Goal: Check status: Check status

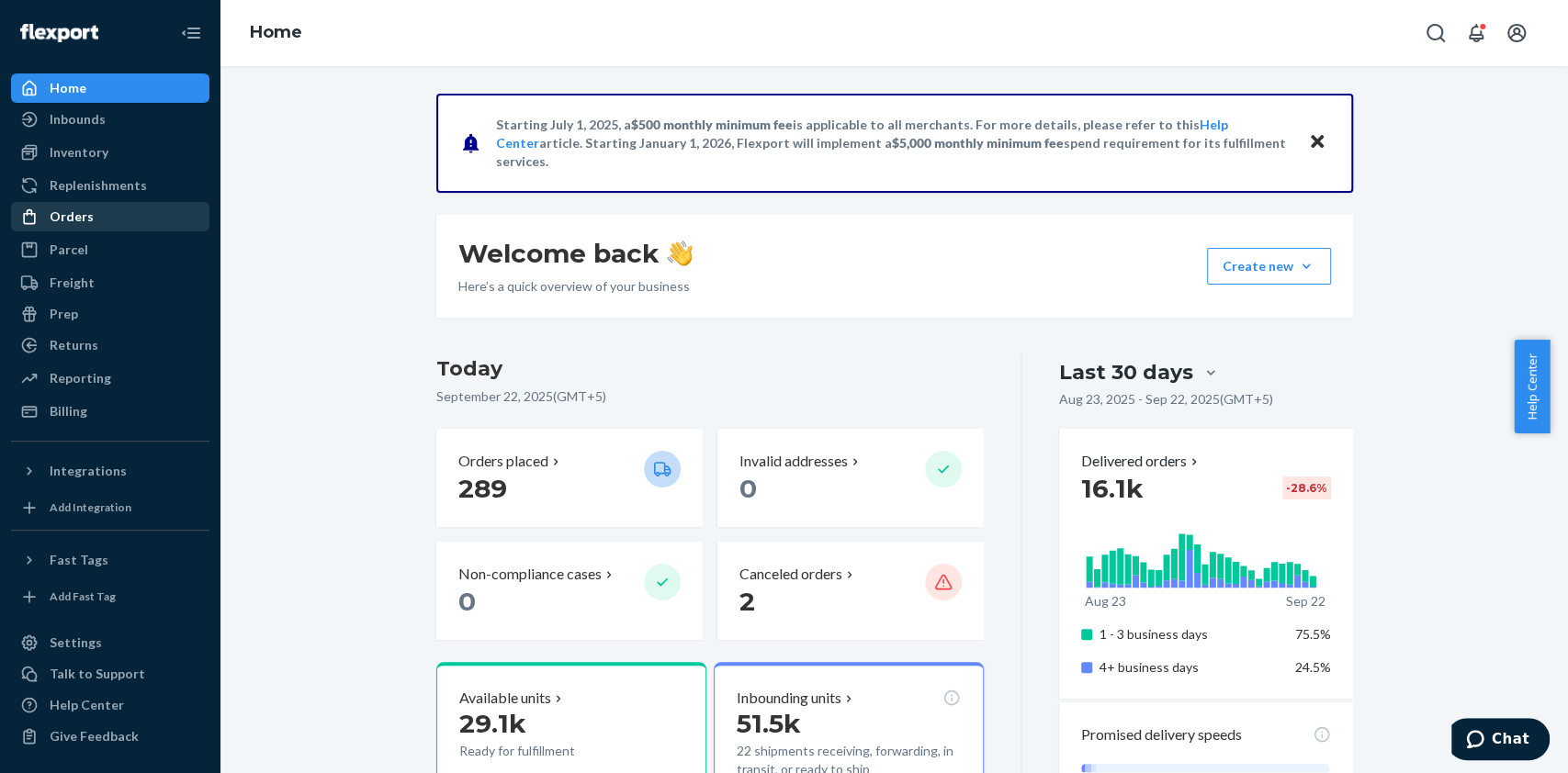
click at [79, 228] on div "Orders" at bounding box center [110, 217] width 194 height 26
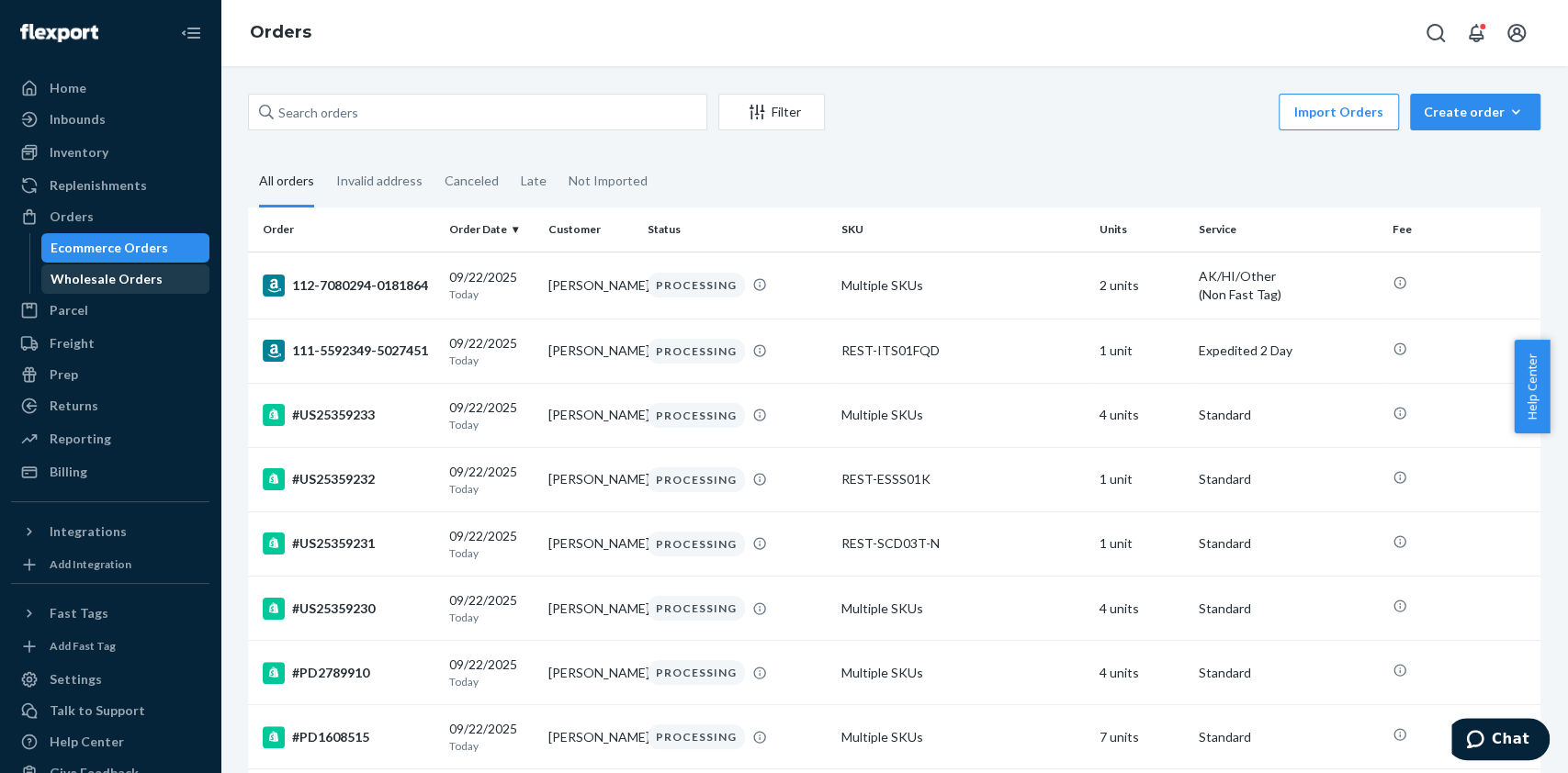
click at [100, 275] on div "Wholesale Orders" at bounding box center [107, 279] width 112 height 18
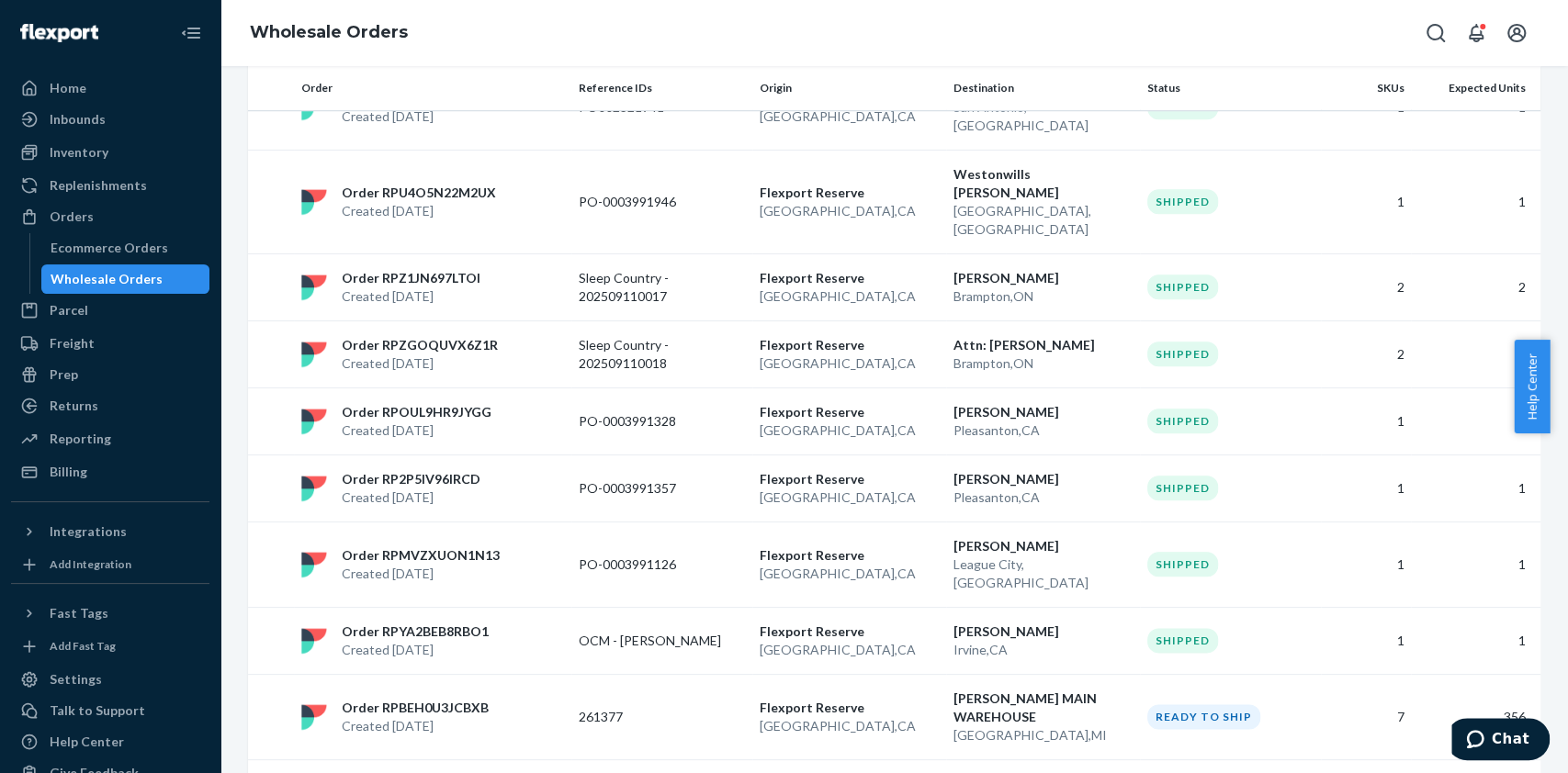
scroll to position [1216, 0]
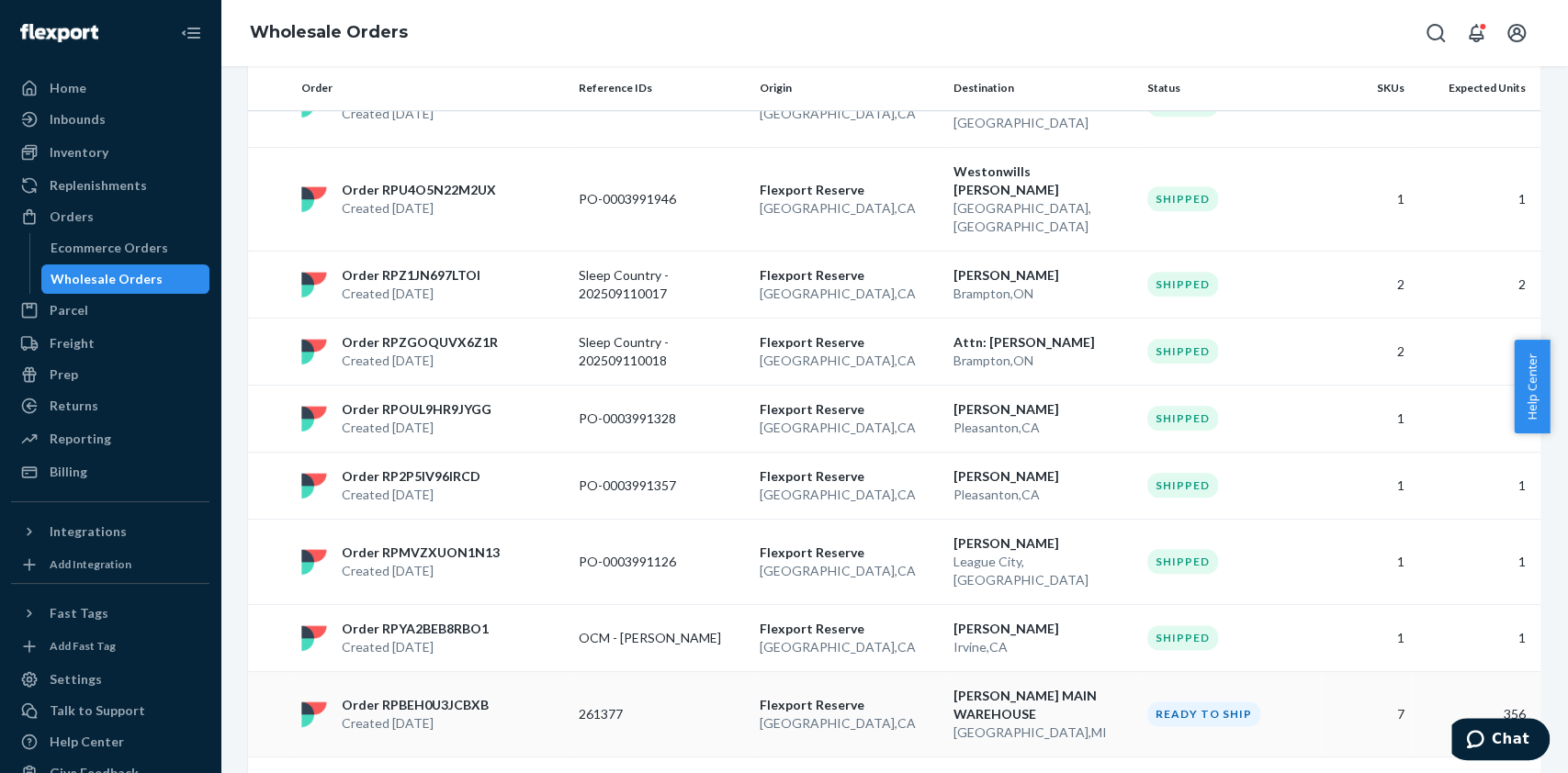
click at [686, 706] on p "261377" at bounding box center [651, 715] width 146 height 18
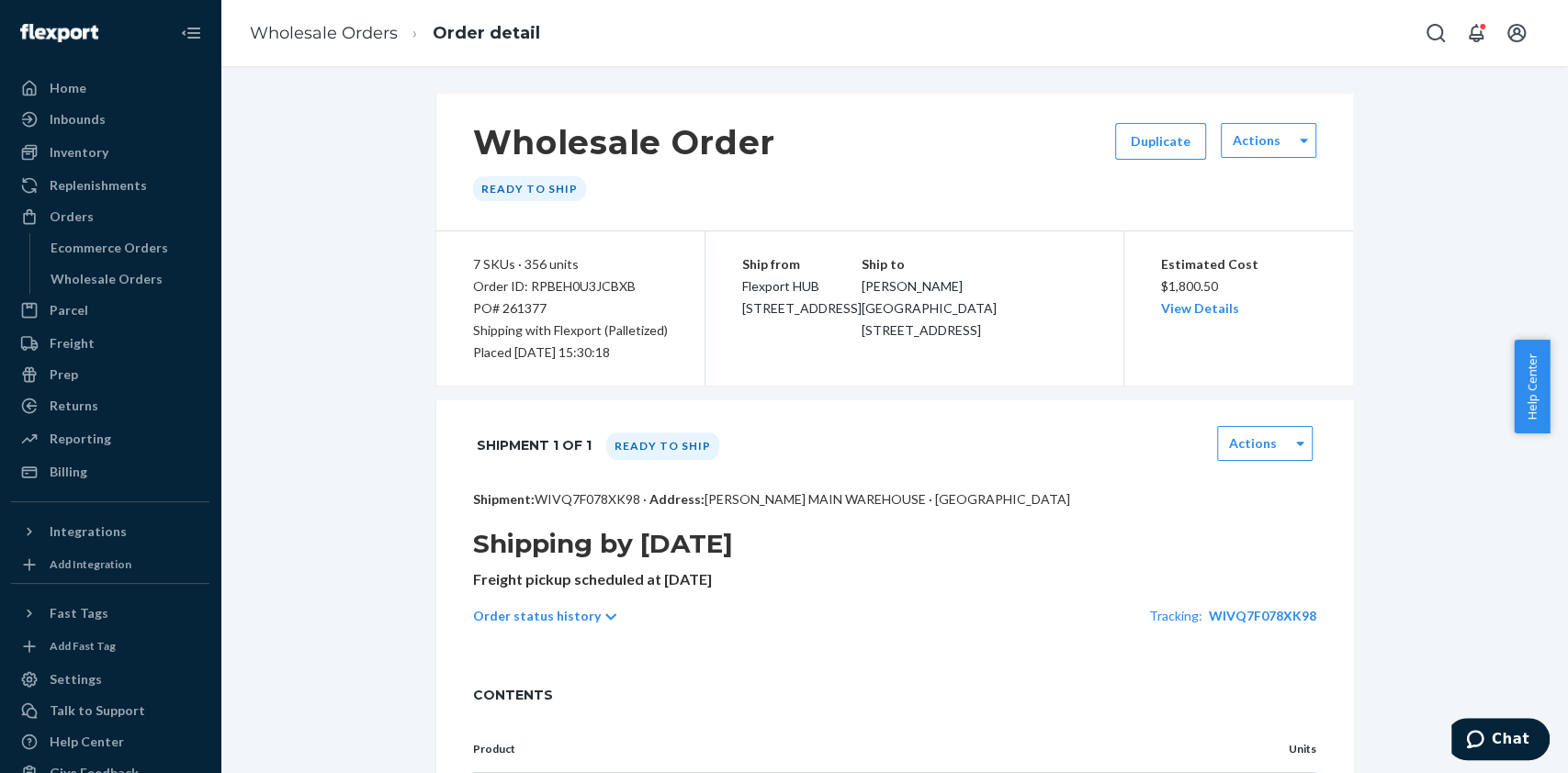
scroll to position [670, 0]
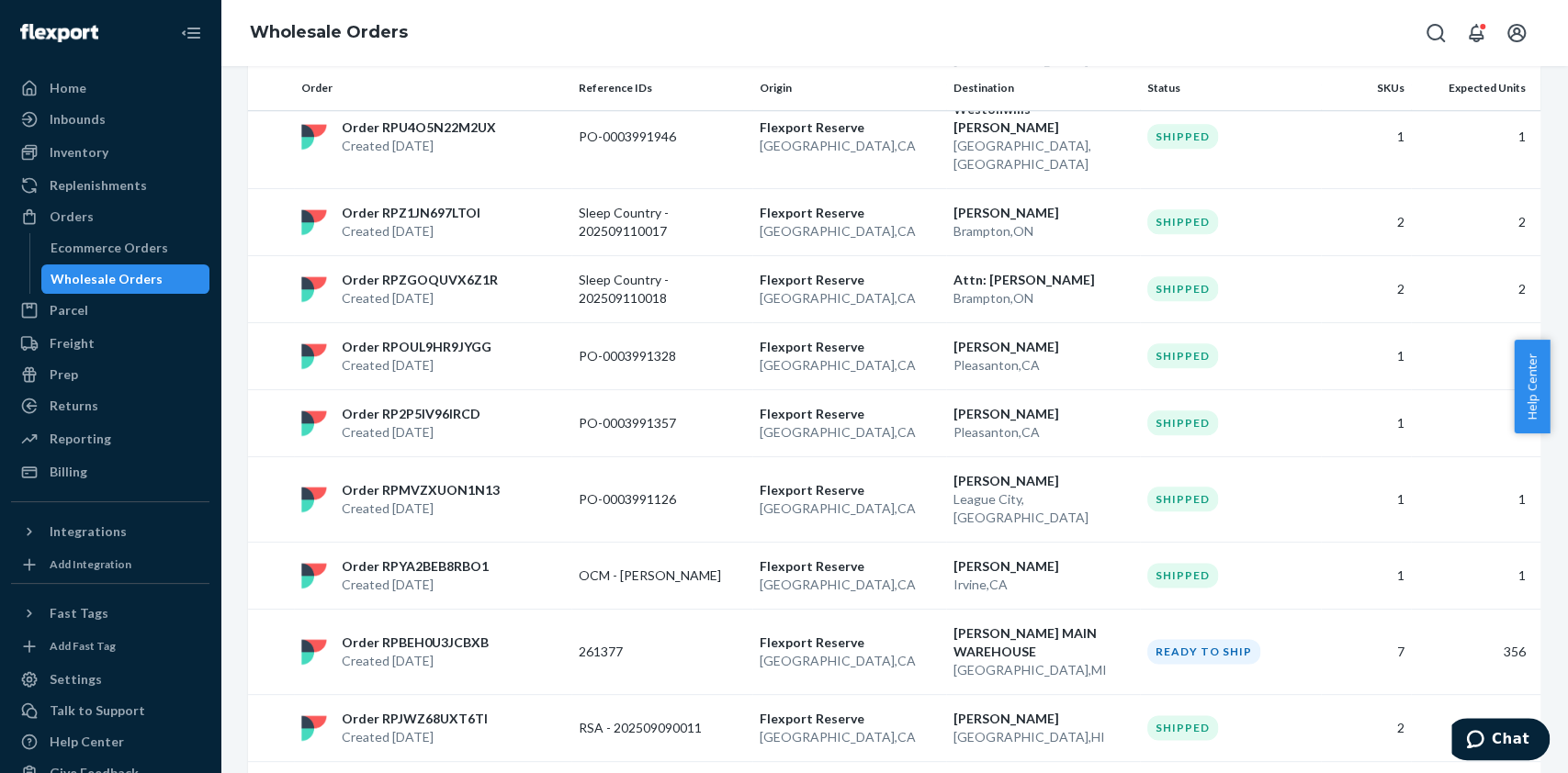
scroll to position [1325, 0]
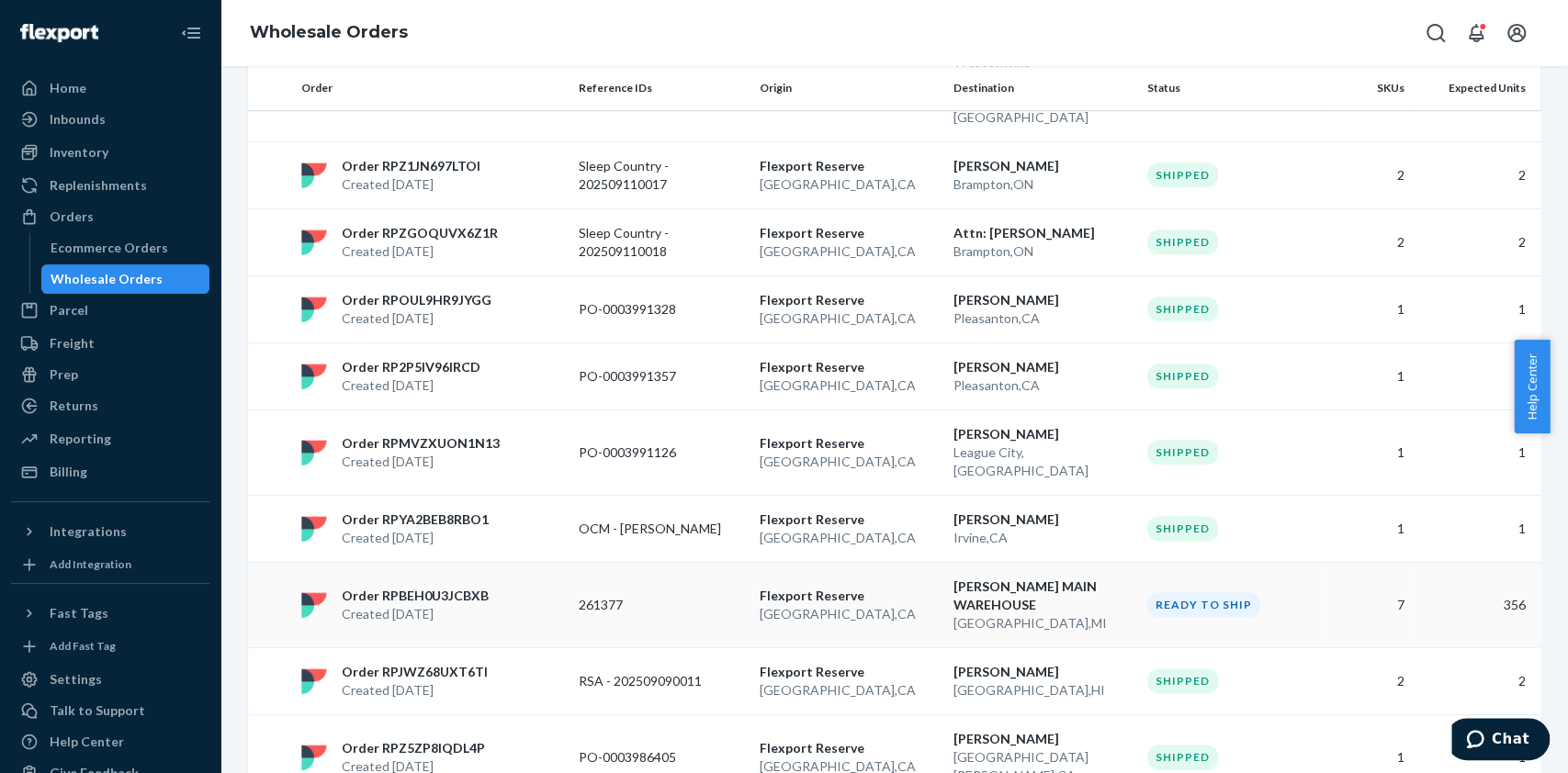
click at [916, 587] on p "Flexport Reserve" at bounding box center [848, 596] width 179 height 18
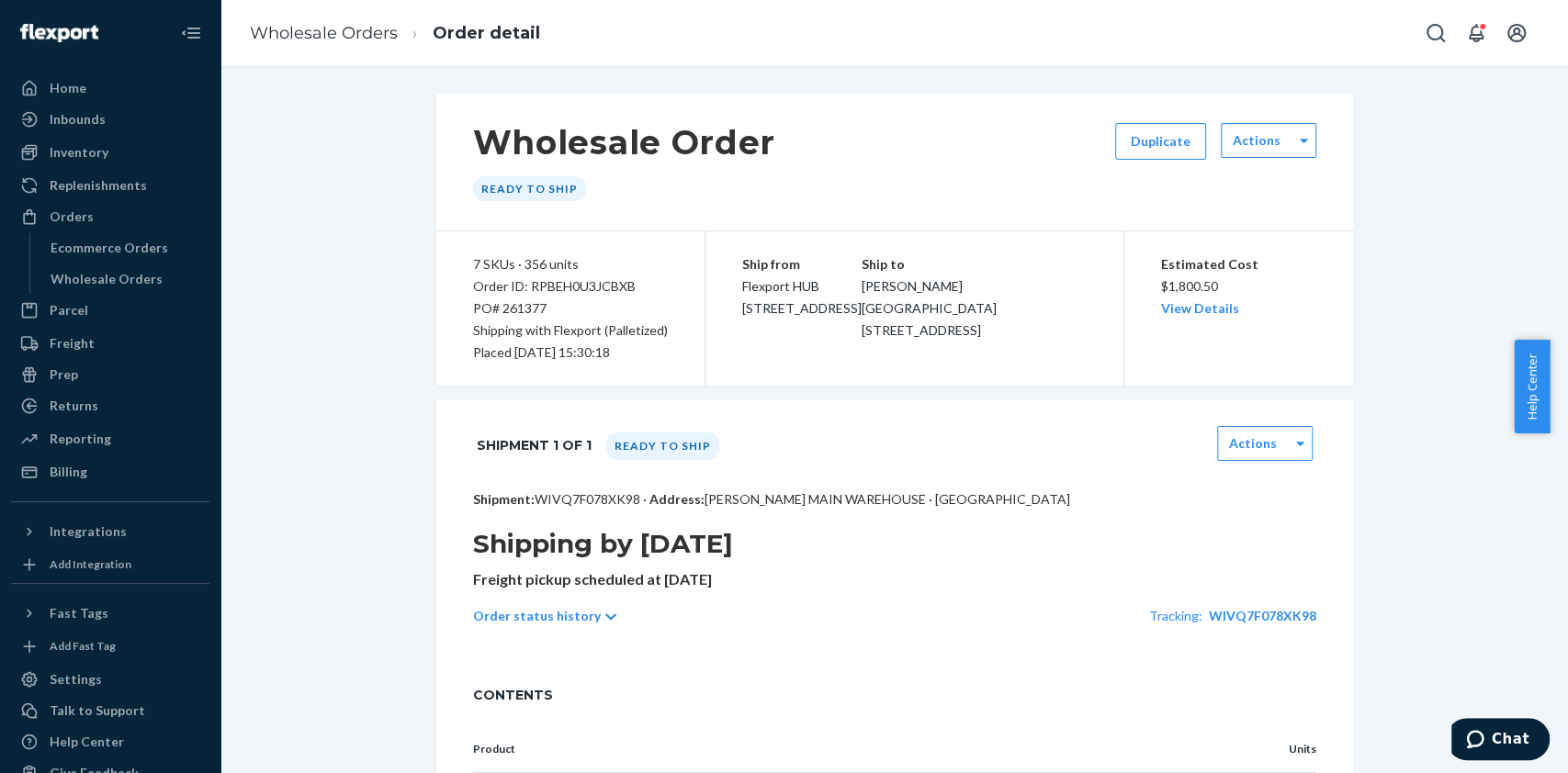
click at [574, 291] on div "Order ID: RPBEH0U3JCBXB" at bounding box center [569, 287] width 194 height 22
copy div "RPBEH0U3JCBXB"
